Goal: Task Accomplishment & Management: Manage account settings

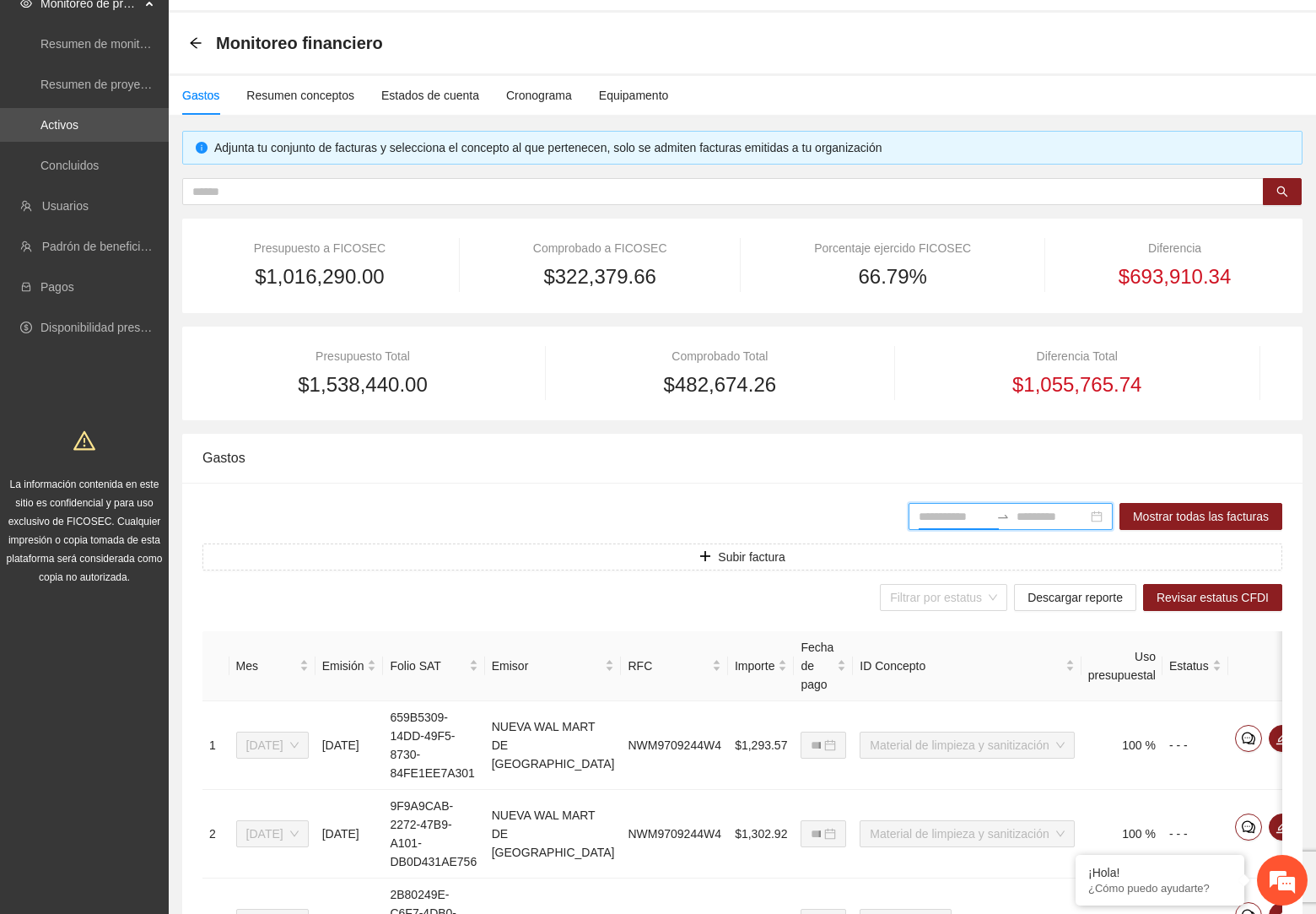
click at [86, 9] on span "Monitoreo de proyectos" at bounding box center [90, 3] width 99 height 34
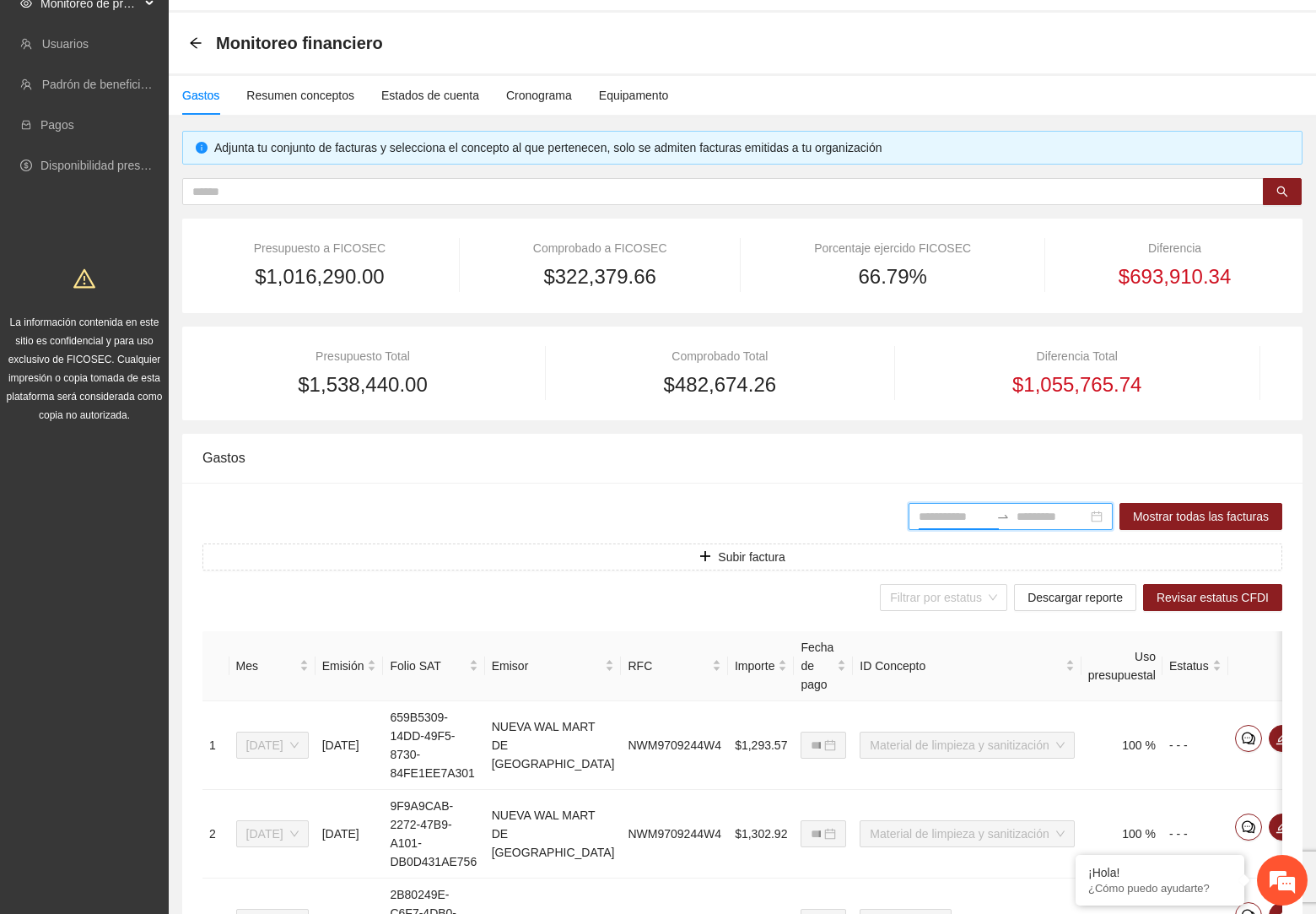
click at [86, 9] on span "Monitoreo de proyectos" at bounding box center [90, 3] width 99 height 34
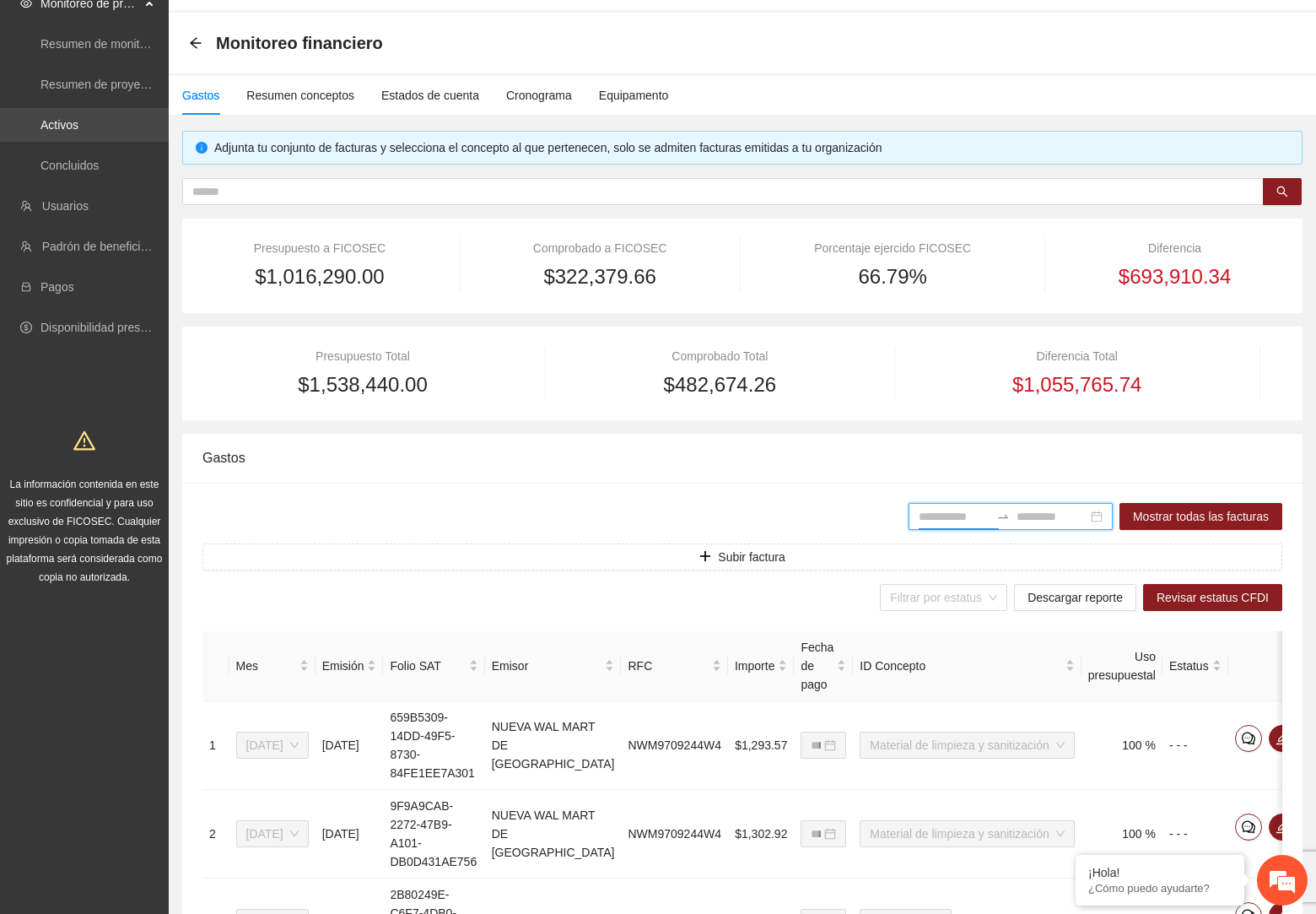
click at [78, 118] on link "Activos" at bounding box center [60, 125] width 38 height 14
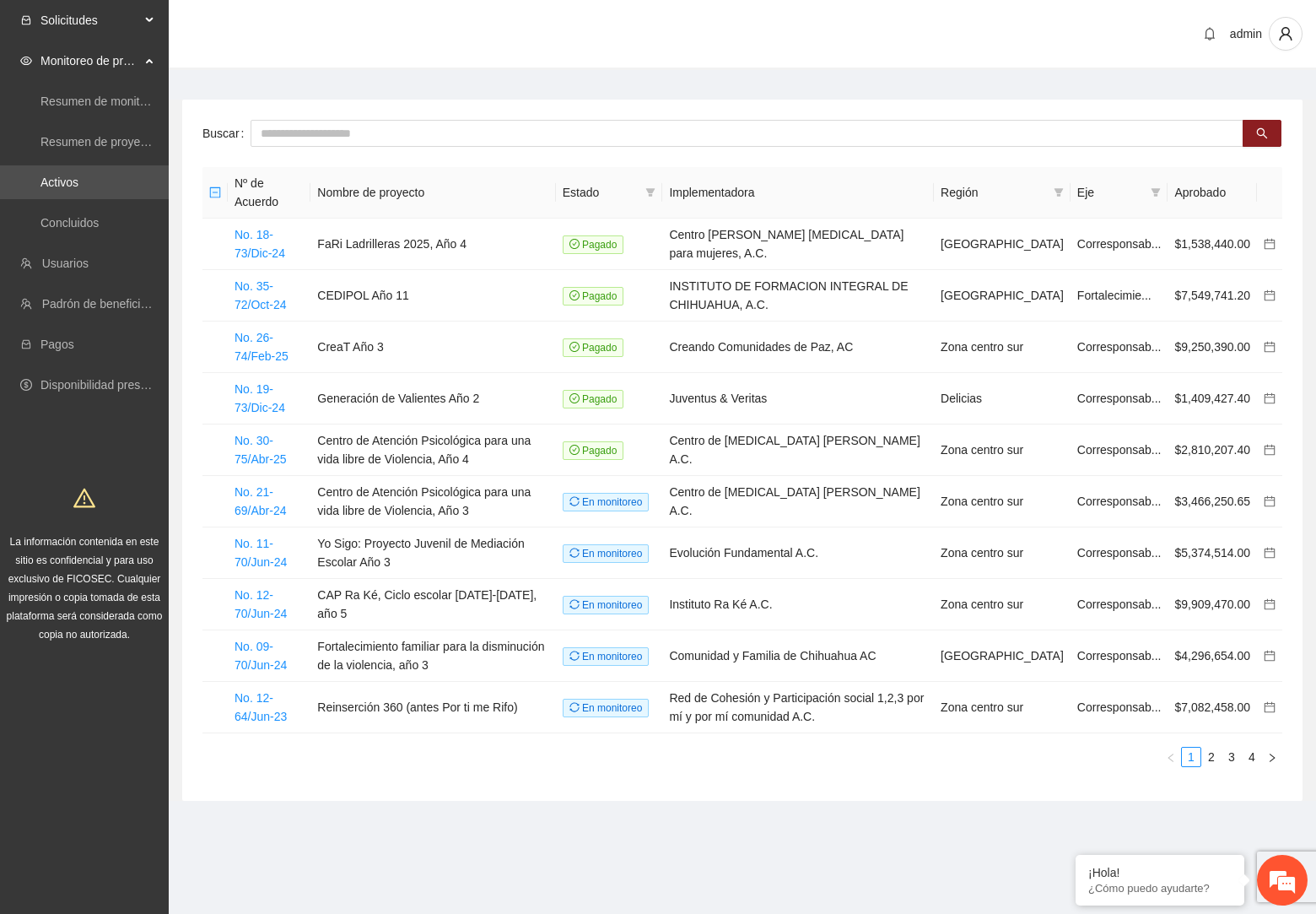
click at [131, 22] on span "Solicitudes" at bounding box center [90, 20] width 99 height 34
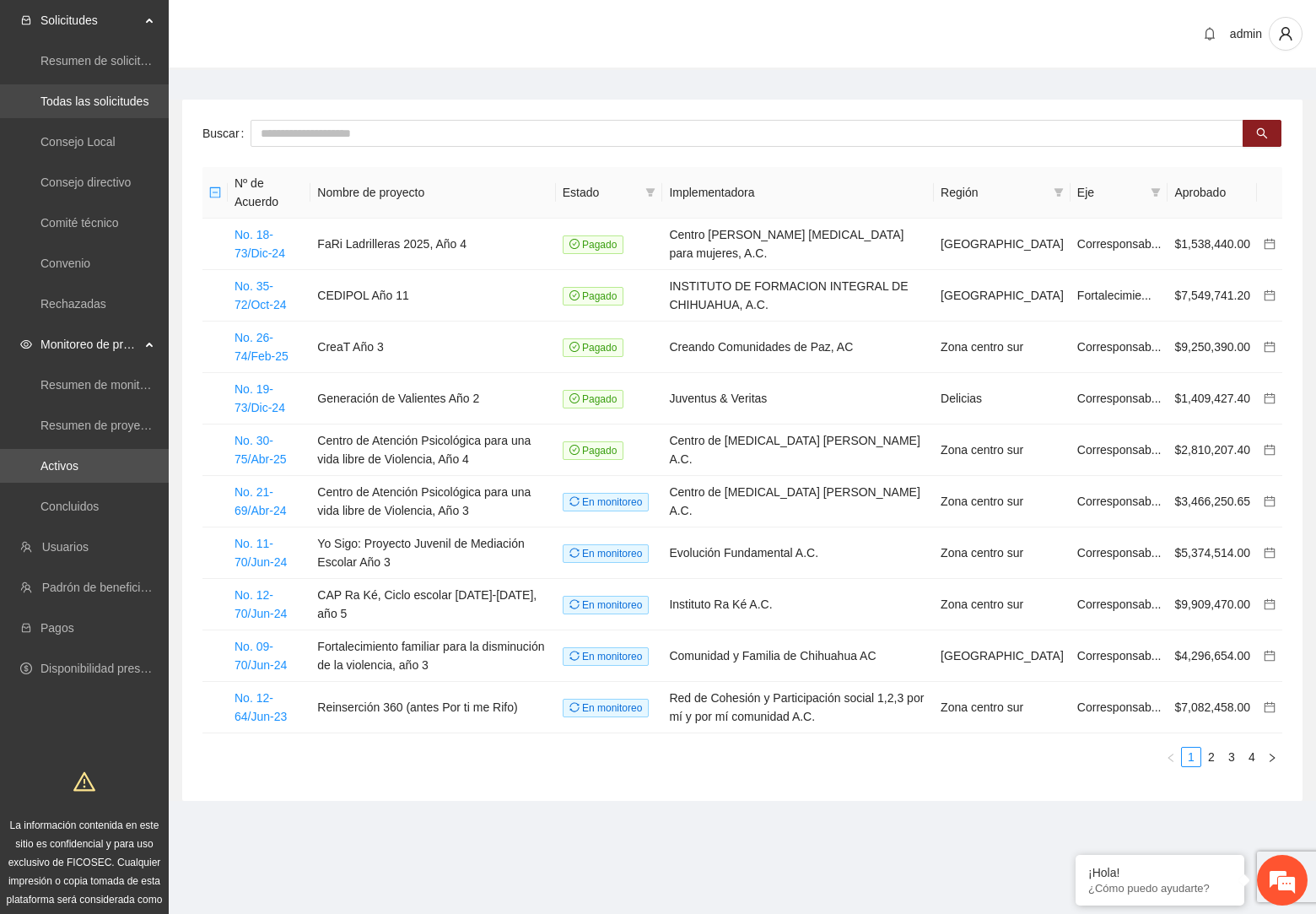
click at [105, 94] on link "Todas las solicitudes" at bounding box center [94, 101] width 108 height 14
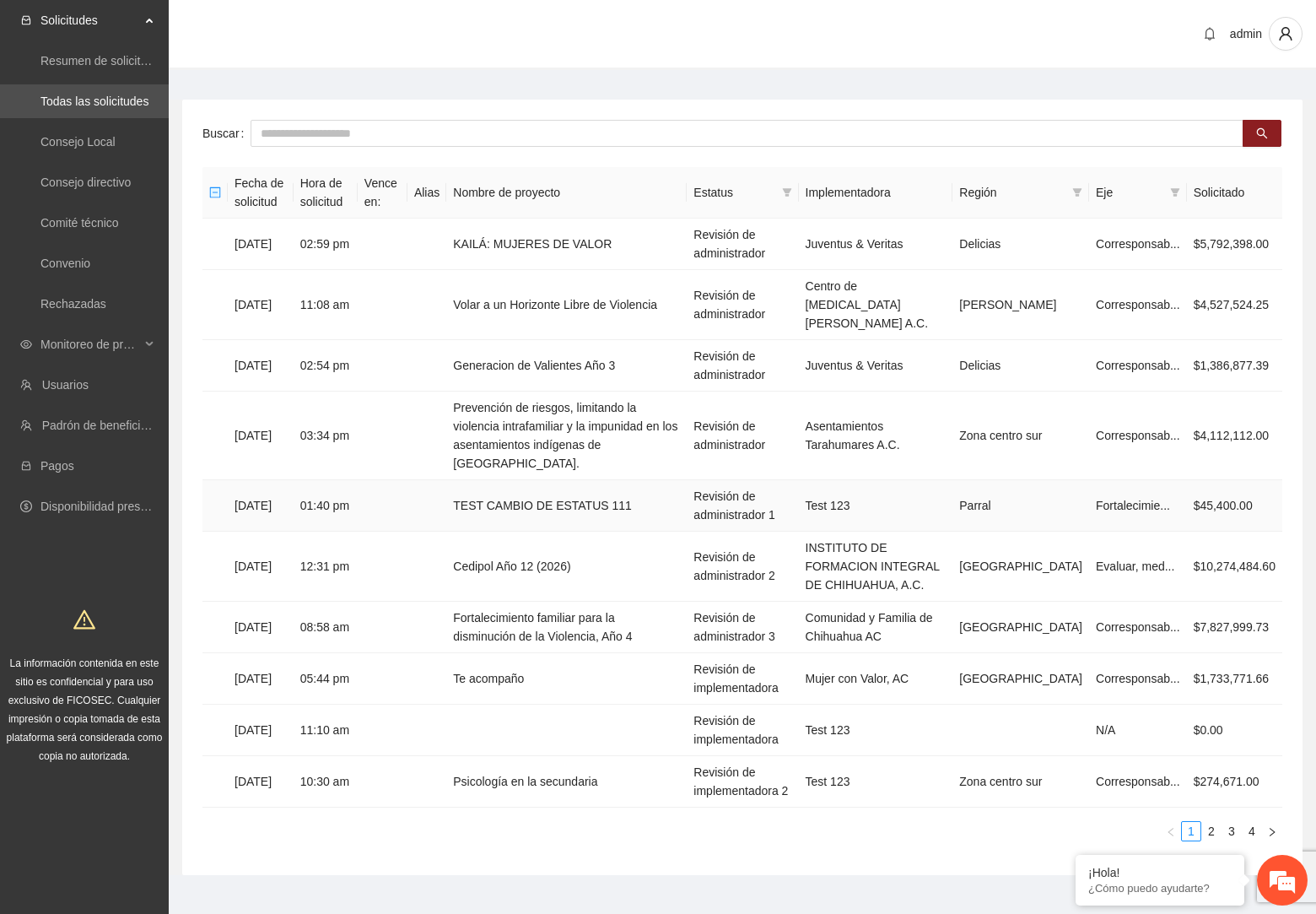
click at [623, 480] on td "TEST CAMBIO DE ESTATUS 111" at bounding box center [566, 506] width 241 height 52
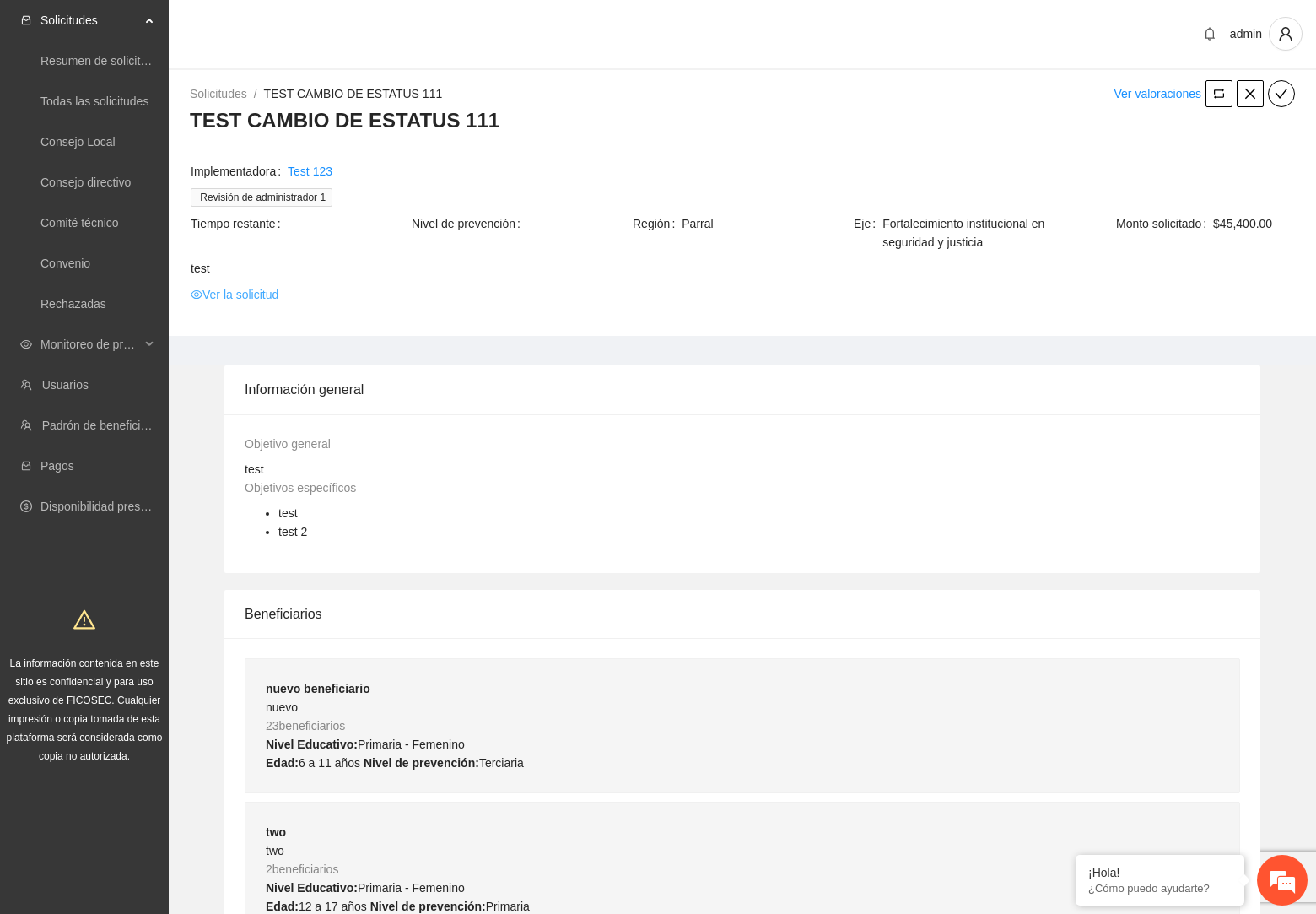
click at [265, 298] on link "Ver la solicitud" at bounding box center [234, 294] width 88 height 19
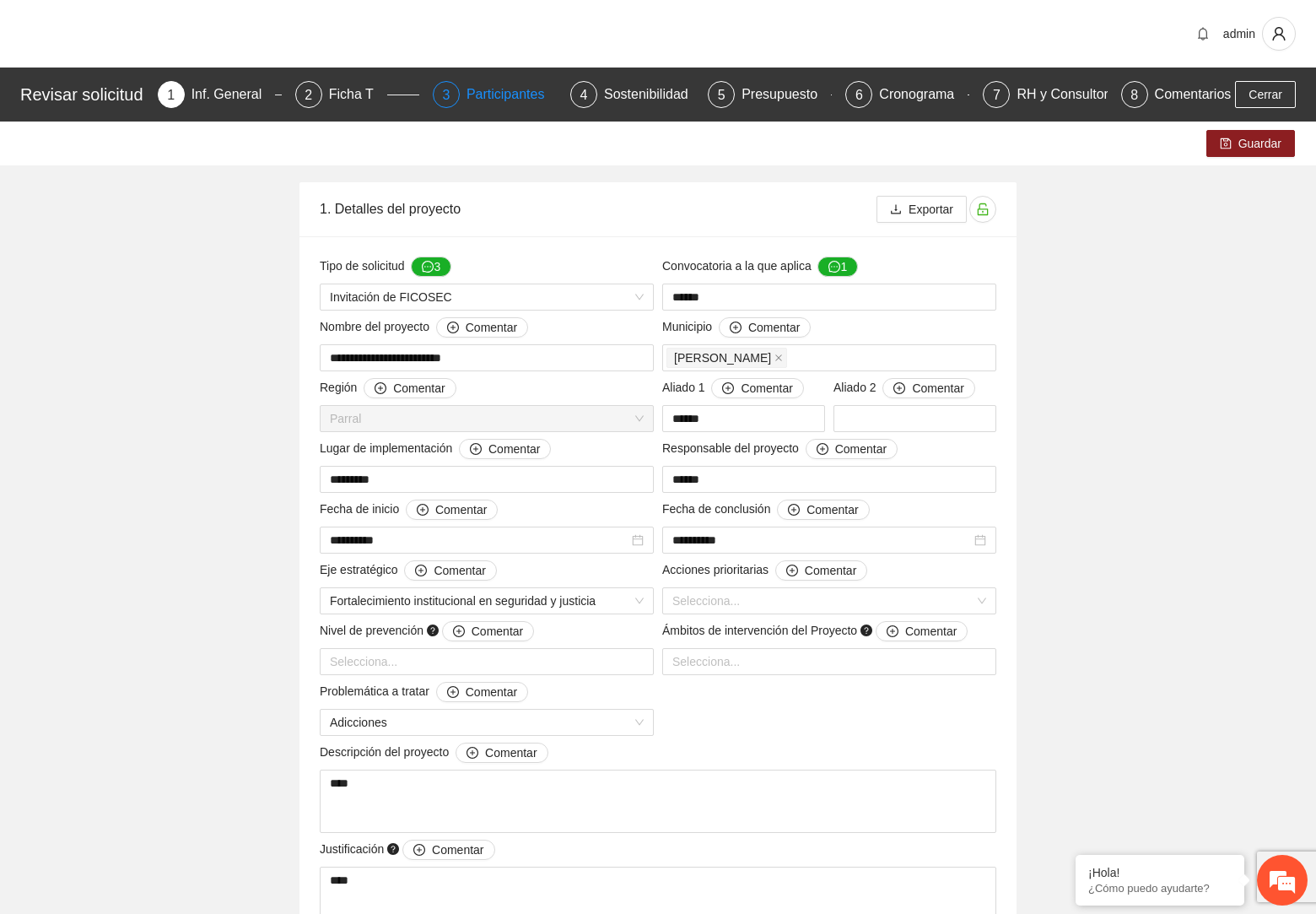
click at [530, 97] on div "Participantes" at bounding box center [513, 94] width 92 height 27
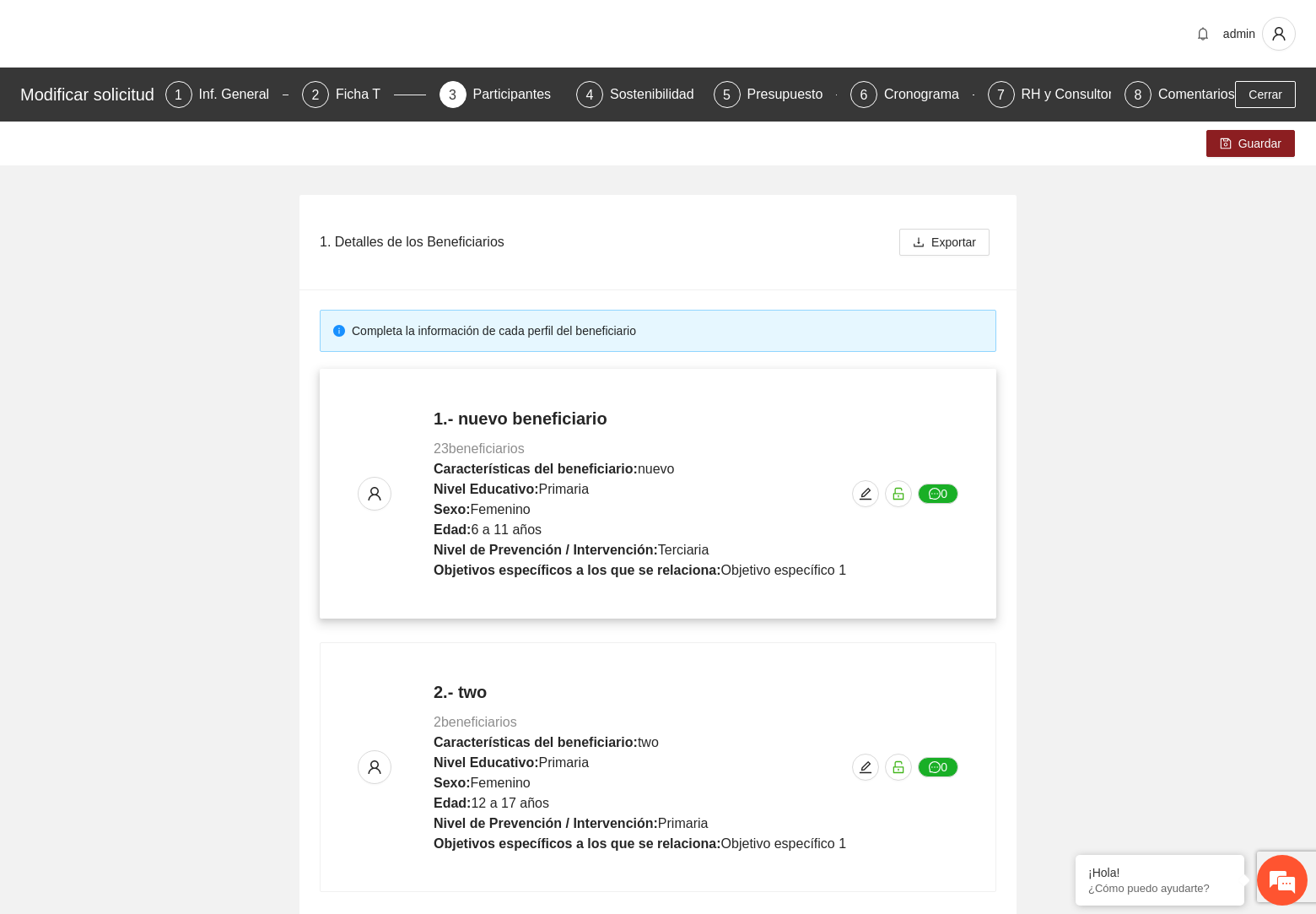
scroll to position [125, 0]
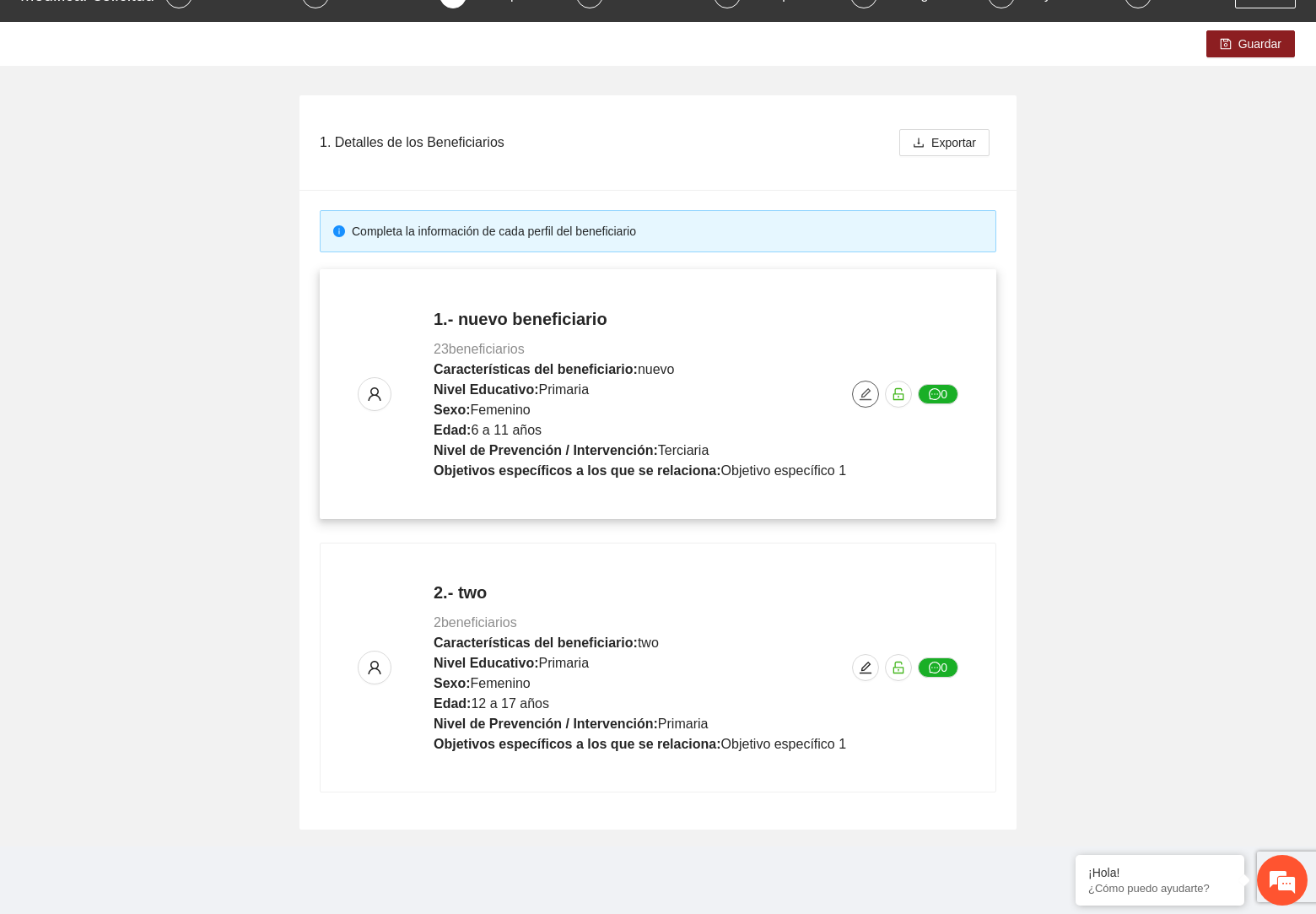
click at [861, 406] on button "button" at bounding box center [865, 394] width 27 height 27
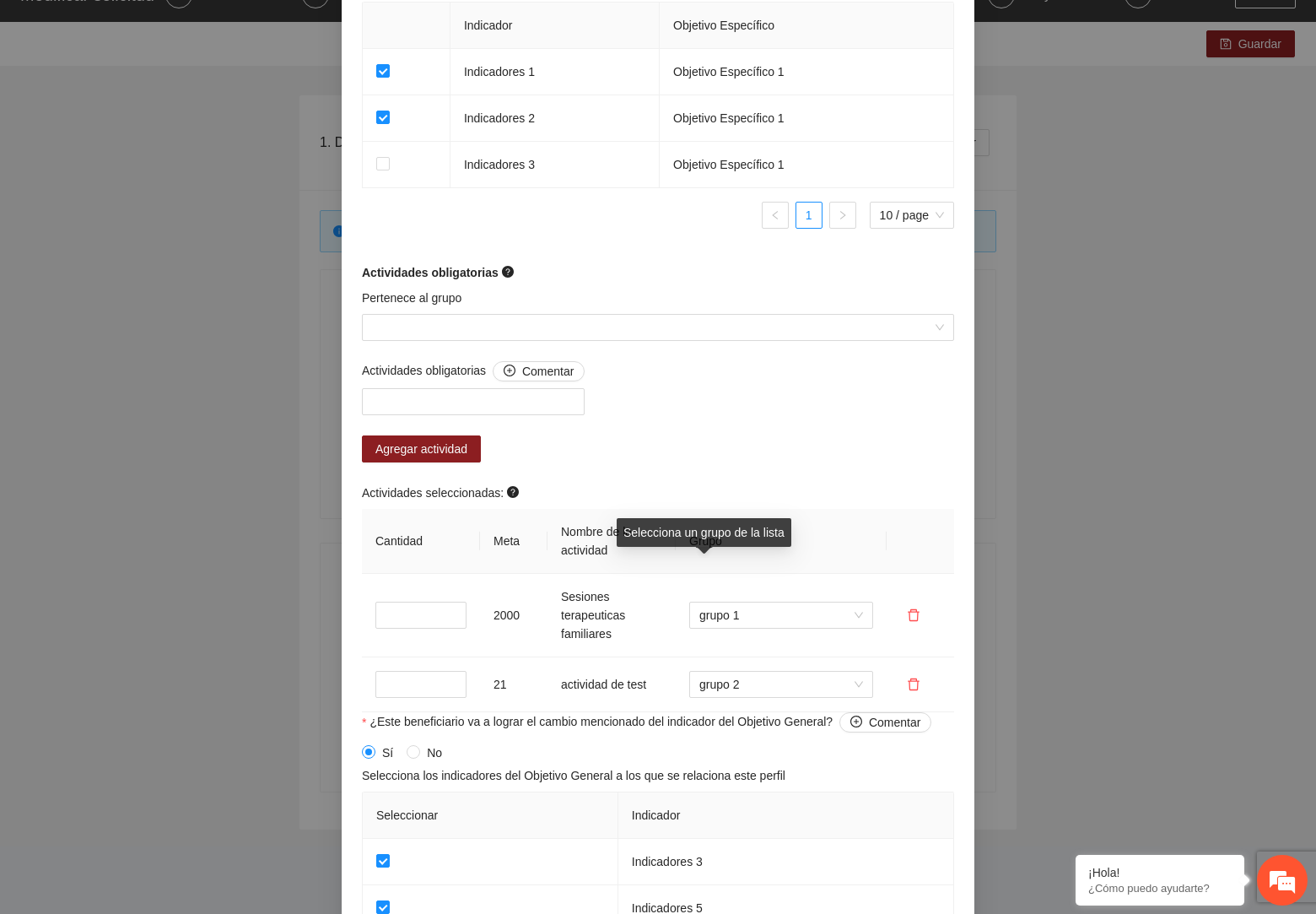
scroll to position [1457, 0]
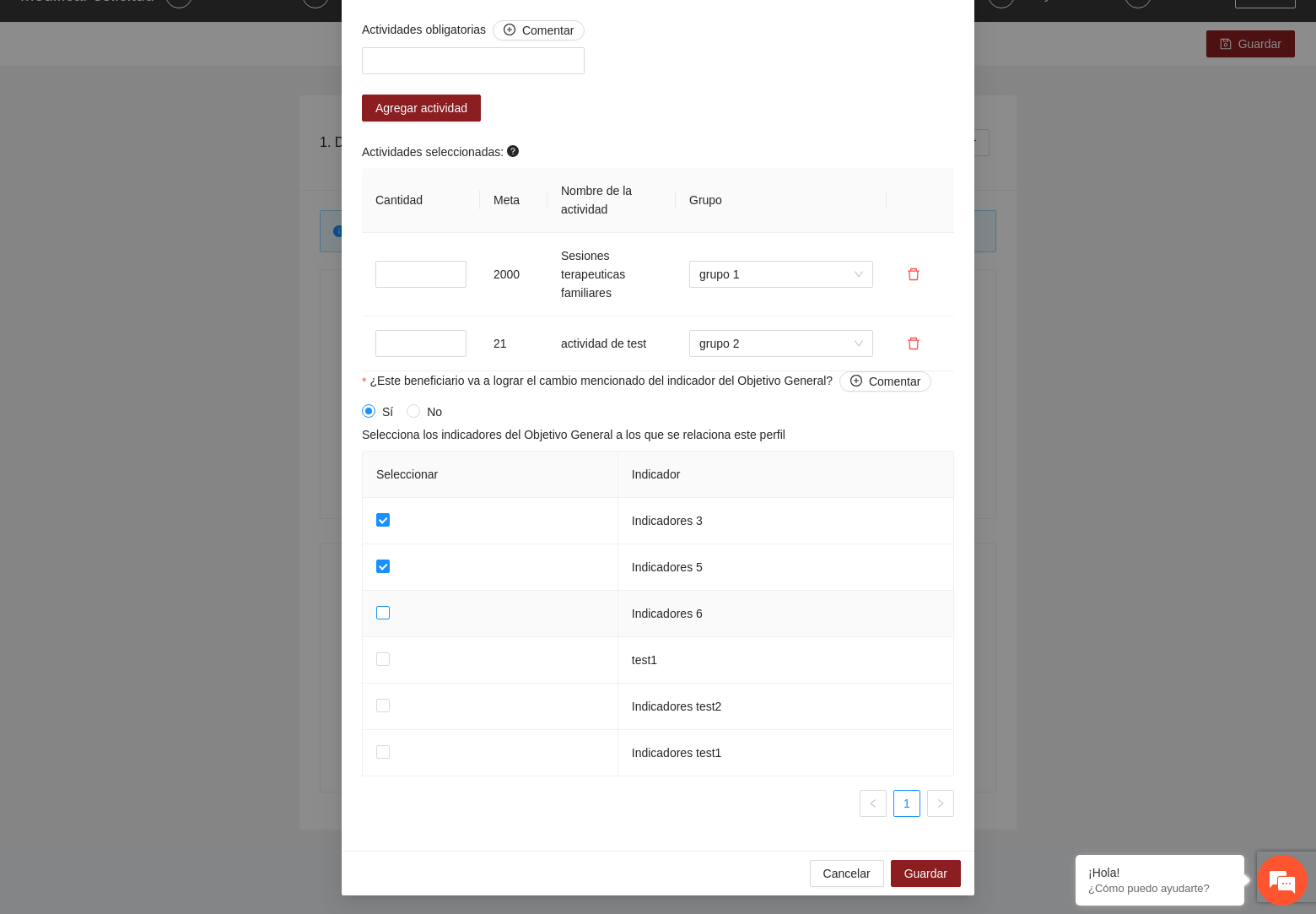
click at [383, 618] on span at bounding box center [383, 612] width 14 height 14
click at [933, 875] on span "Guardar" at bounding box center [926, 873] width 43 height 19
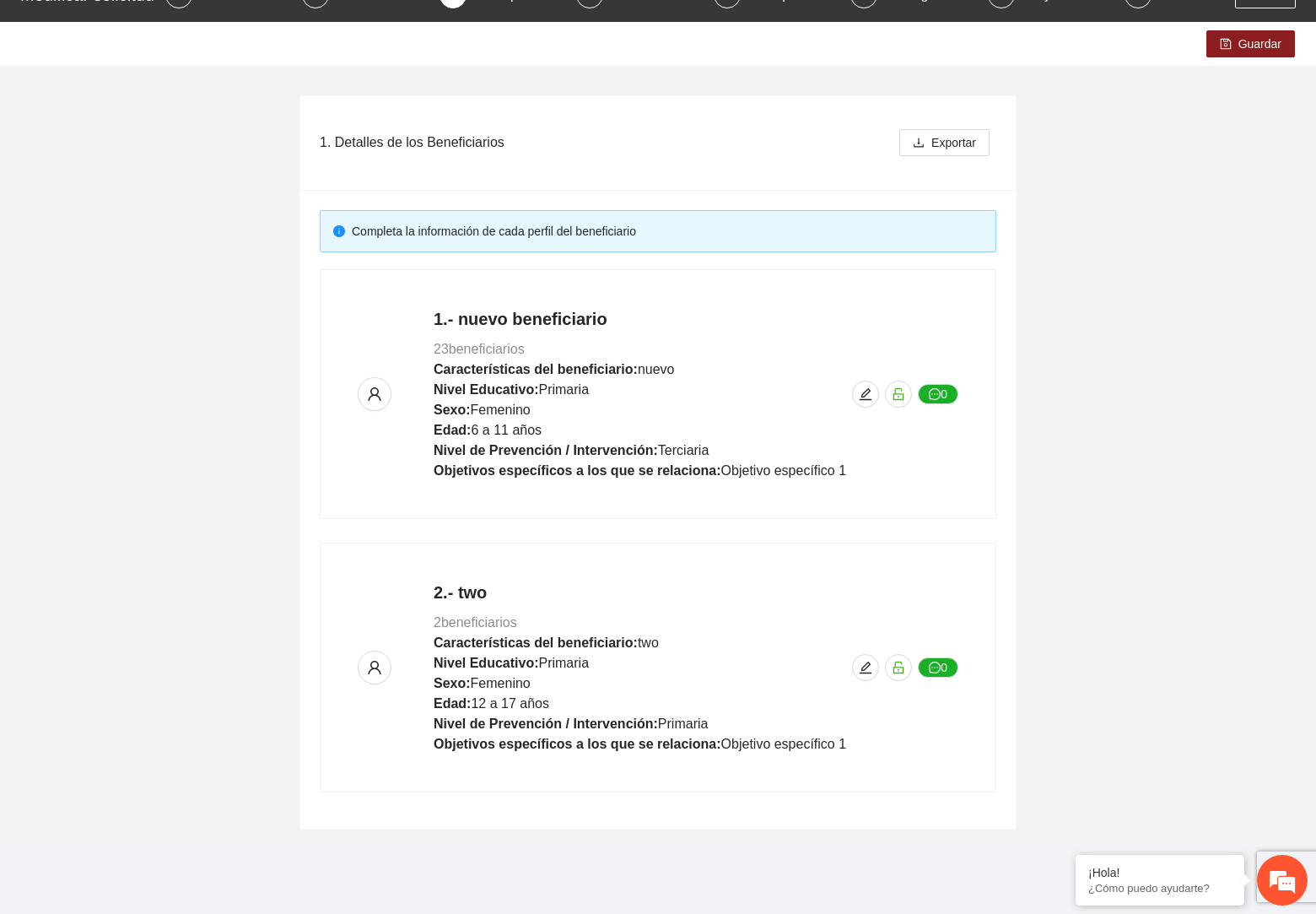
scroll to position [1134, 0]
click at [1241, 50] on span "Guardar" at bounding box center [1260, 44] width 43 height 19
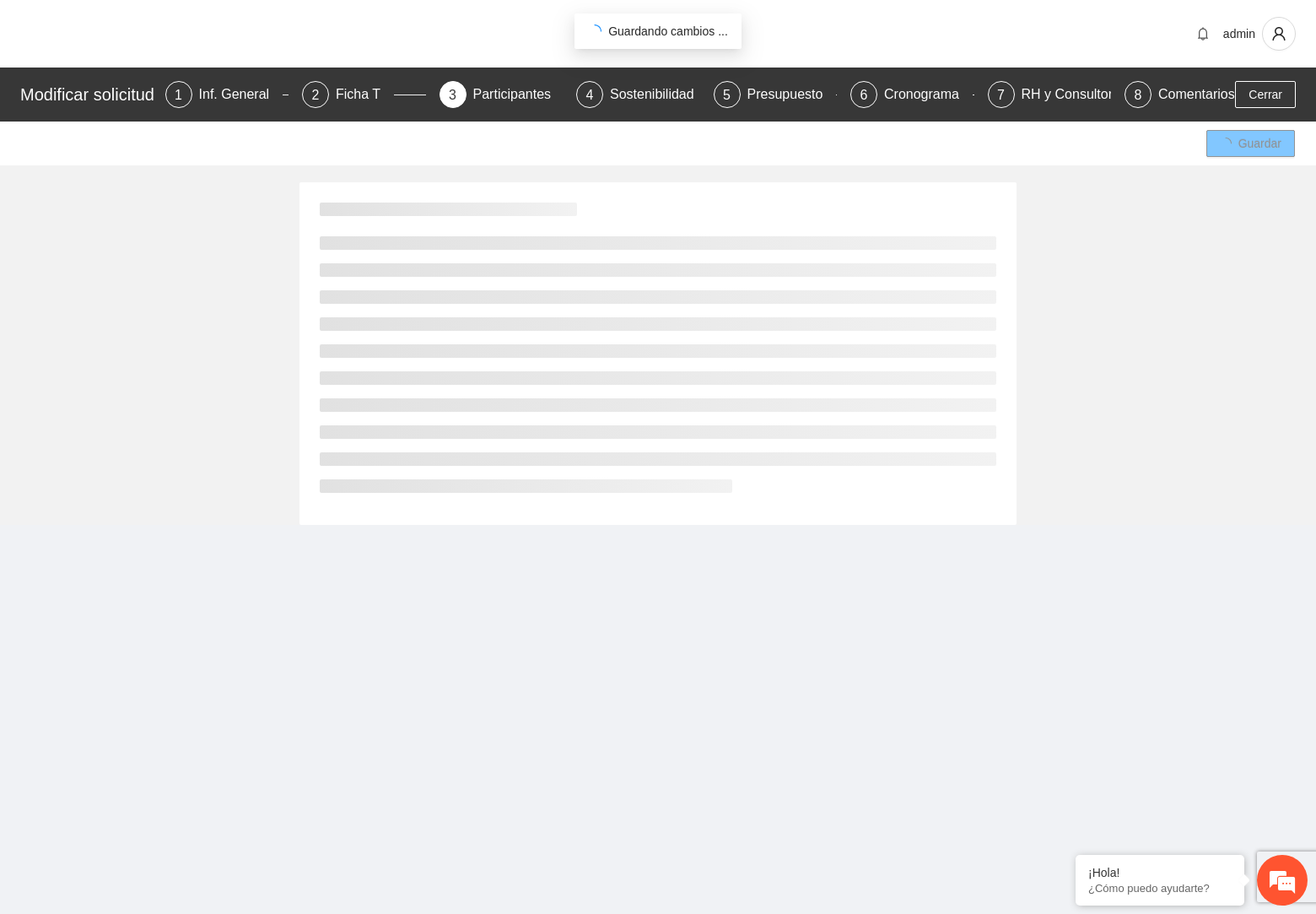
scroll to position [0, 0]
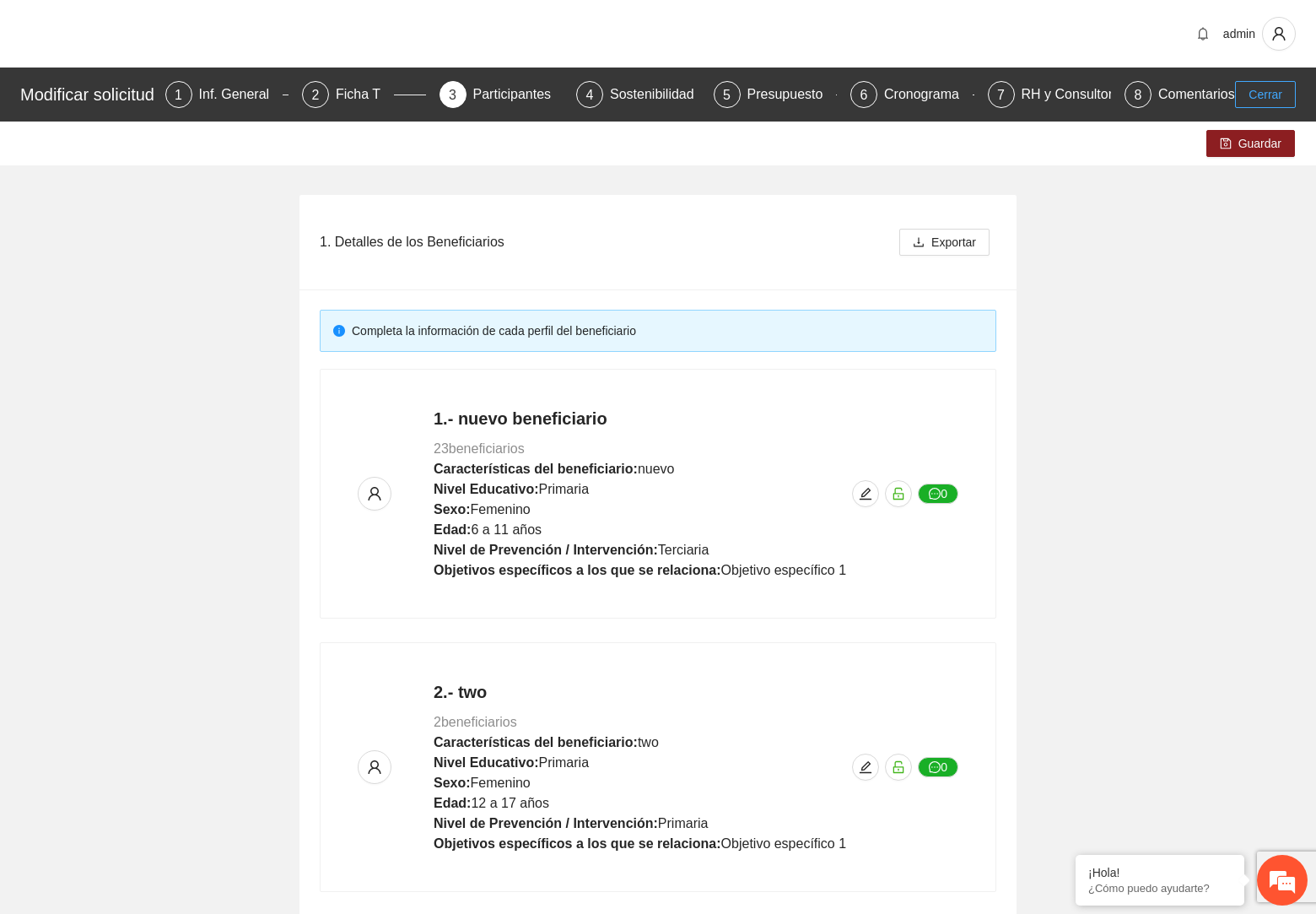
click at [1263, 104] on span "Cerrar" at bounding box center [1265, 94] width 34 height 19
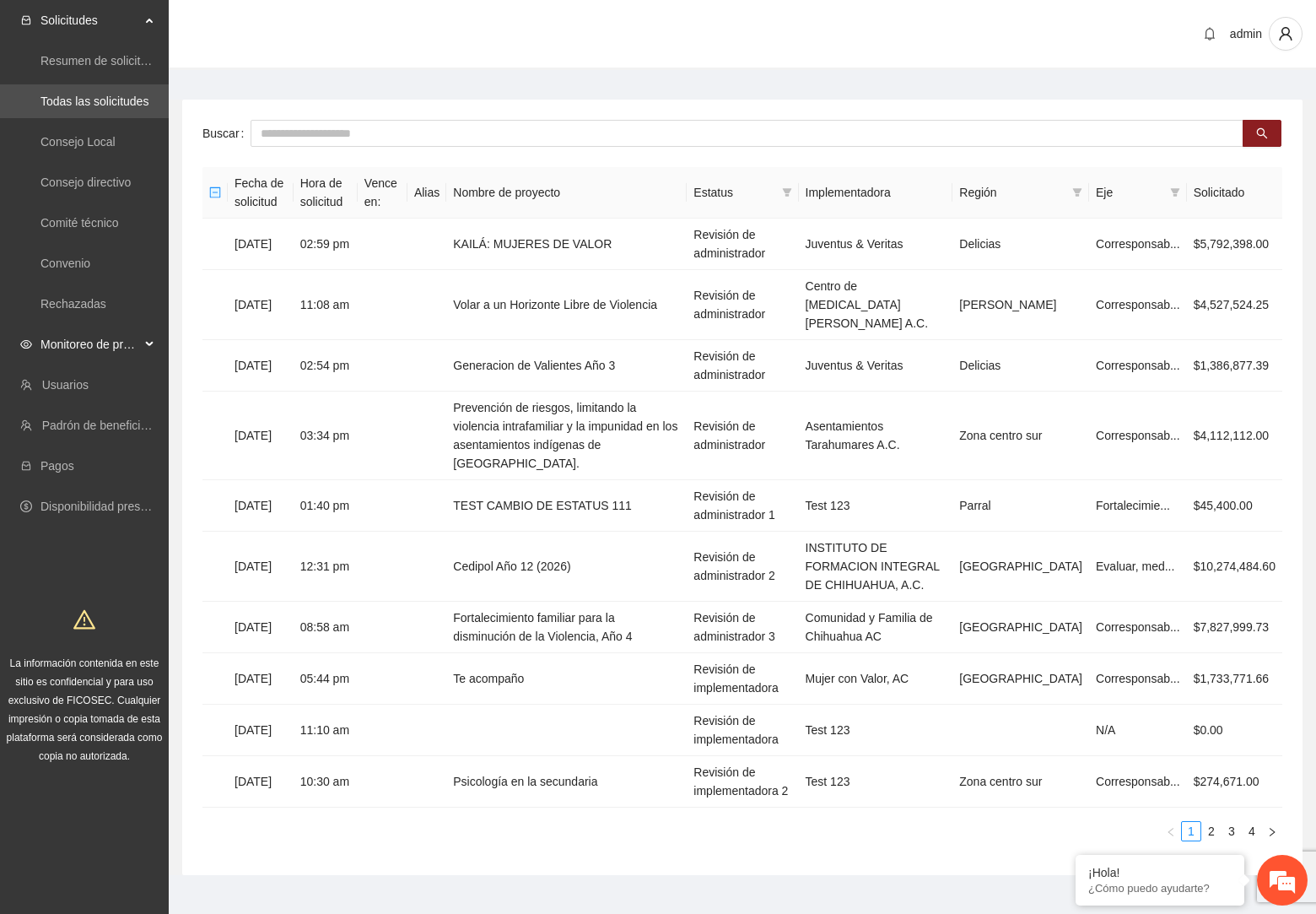
click at [108, 343] on span "Monitoreo de proyectos" at bounding box center [90, 344] width 99 height 34
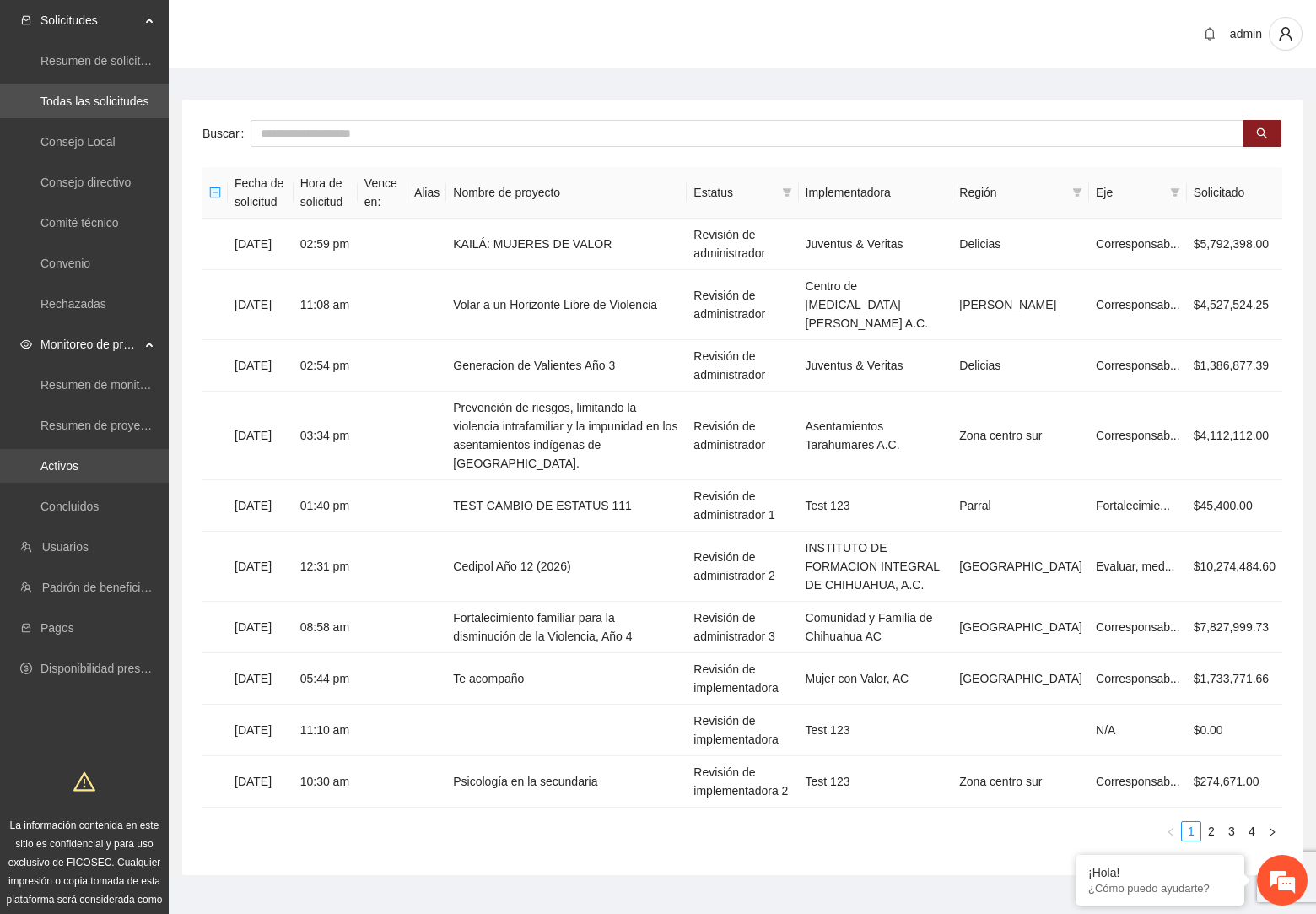
click at [61, 469] on link "Activos" at bounding box center [60, 466] width 38 height 14
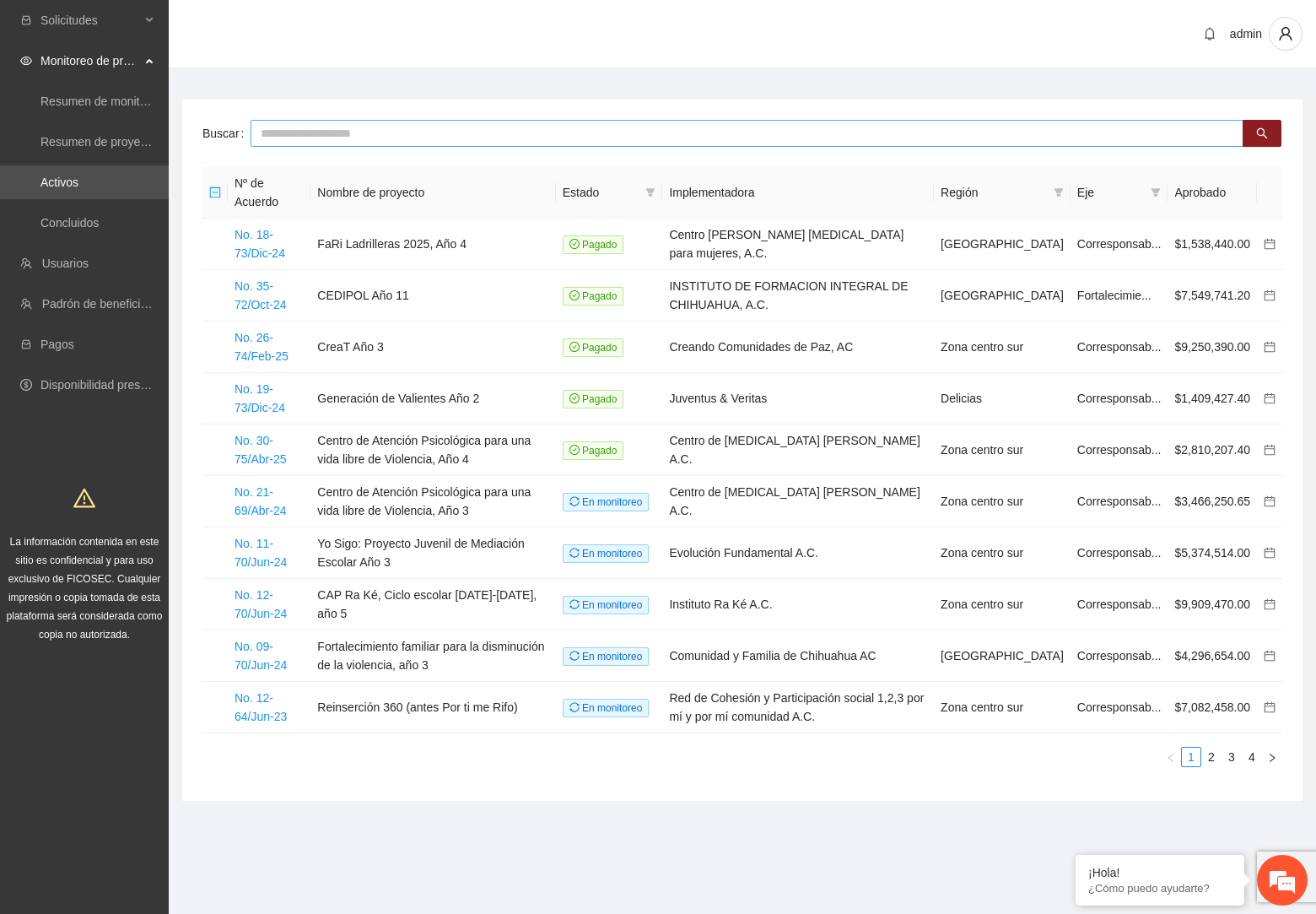
click at [817, 140] on input "text" at bounding box center [747, 133] width 993 height 27
type input "****"
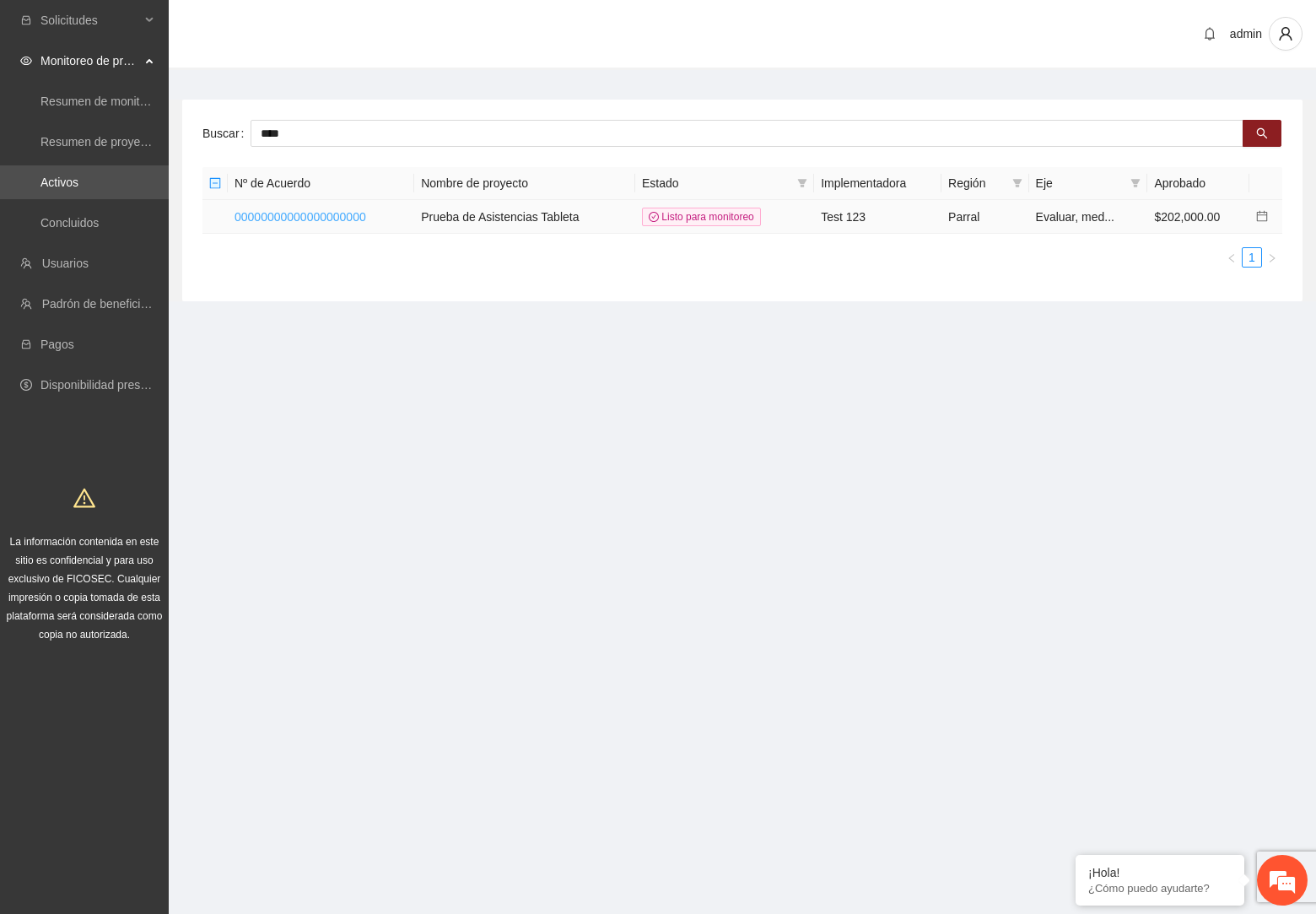
click at [366, 214] on link "00000000000000000000" at bounding box center [300, 217] width 132 height 14
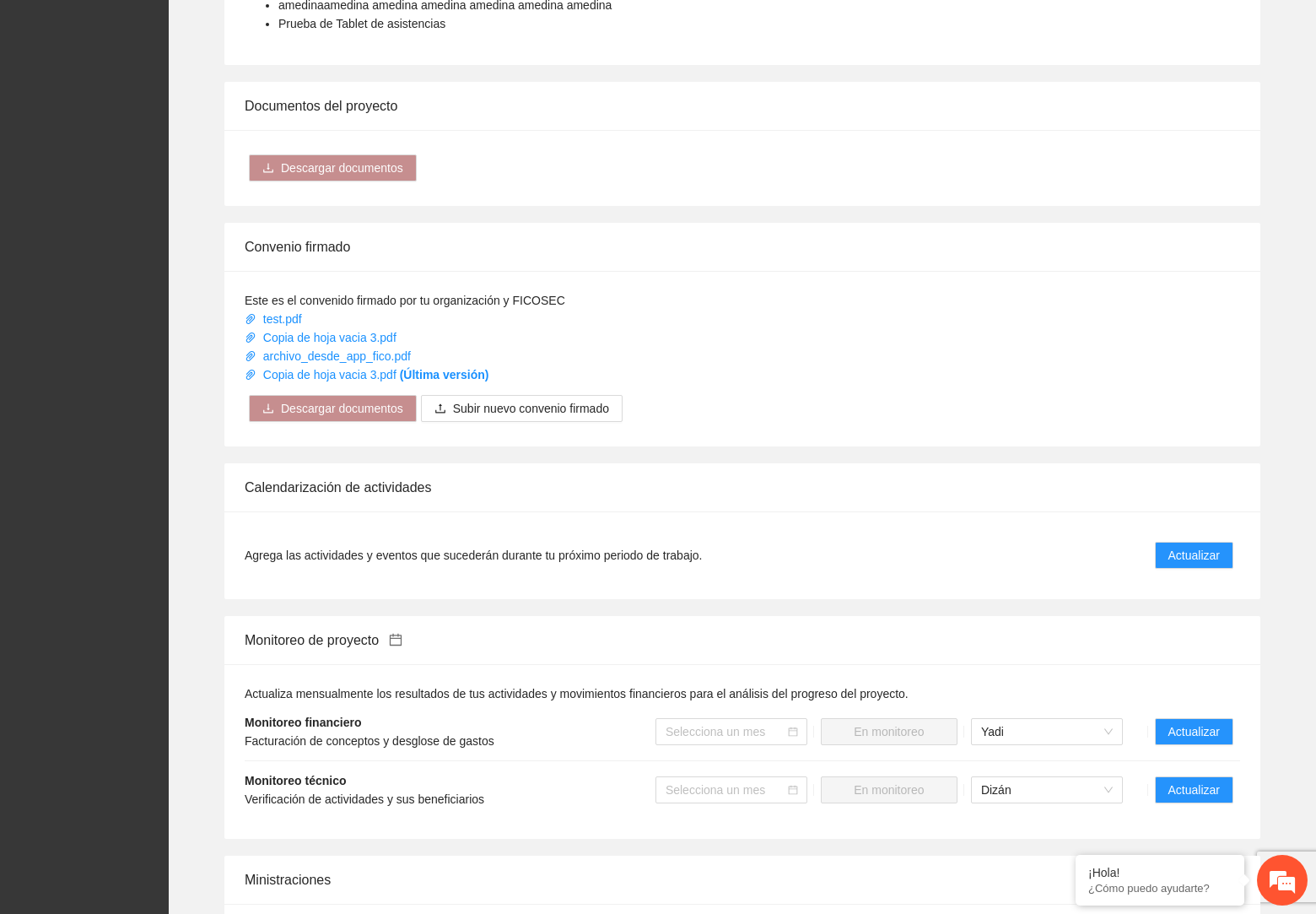
scroll to position [916, 0]
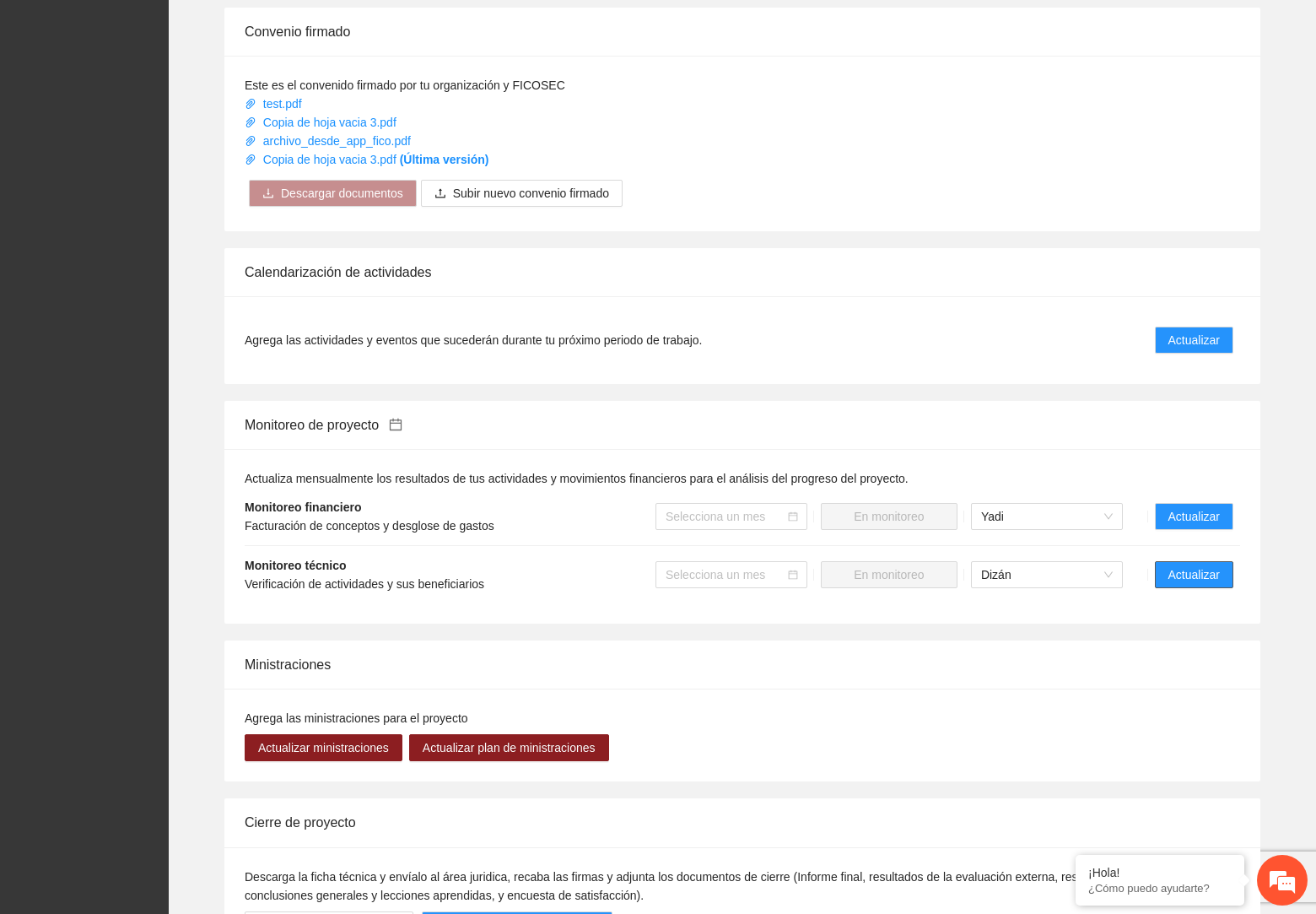
click at [1198, 571] on span "Actualizar" at bounding box center [1194, 575] width 52 height 19
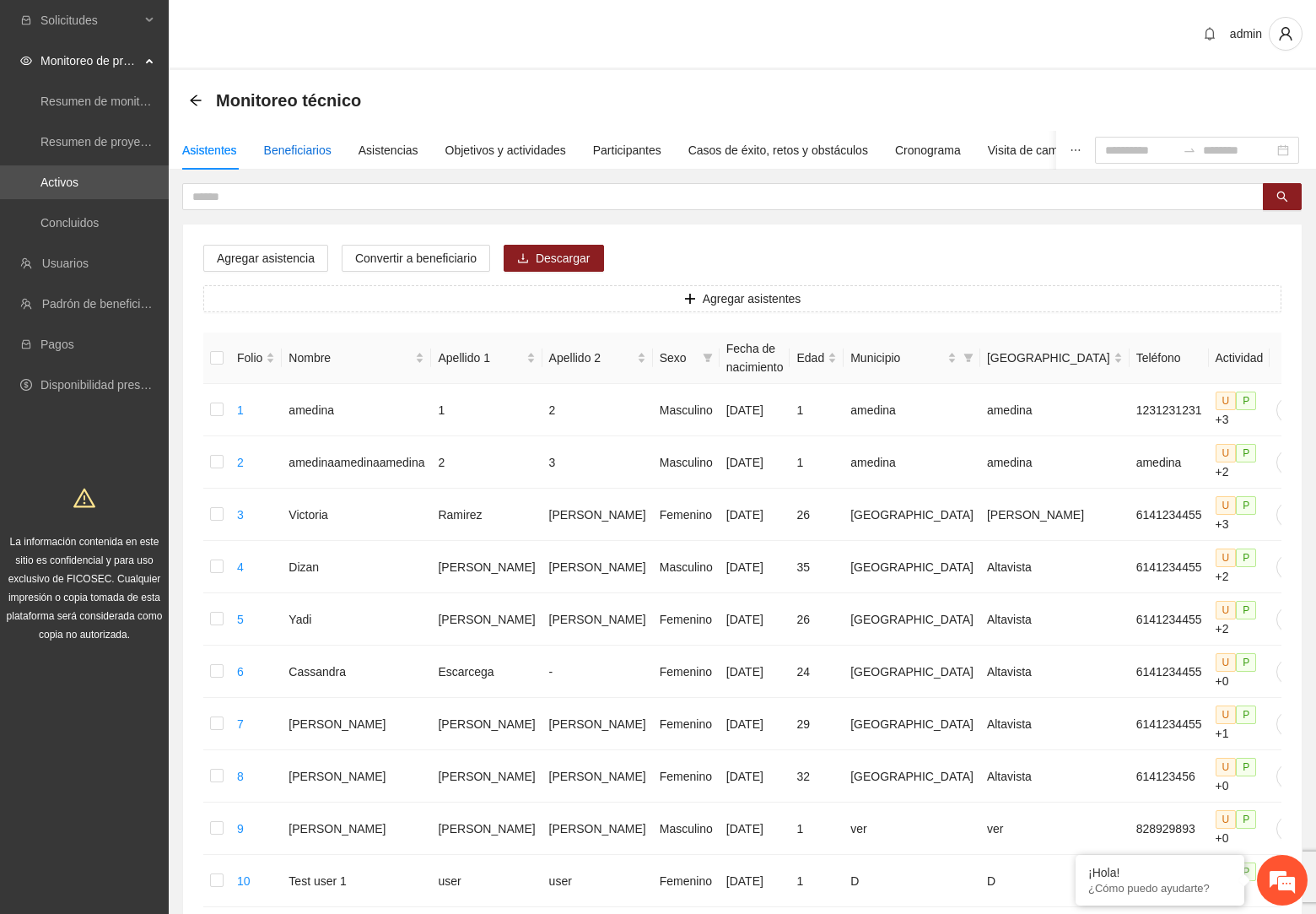
click at [325, 159] on div "Beneficiarios" at bounding box center [298, 150] width 67 height 19
